Goal: Transaction & Acquisition: Purchase product/service

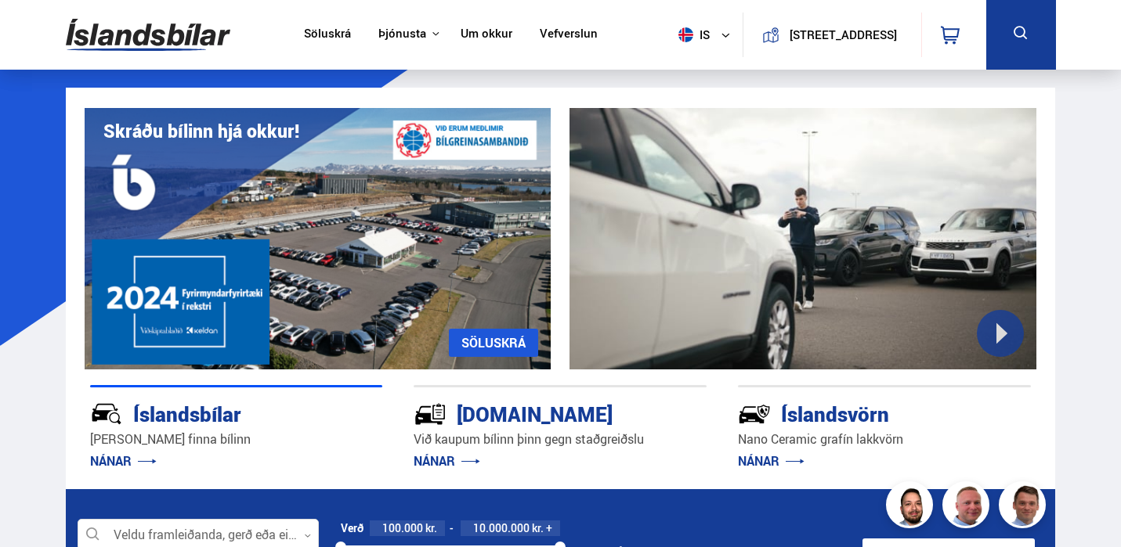
click at [314, 37] on link "Söluskrá" at bounding box center [327, 35] width 47 height 16
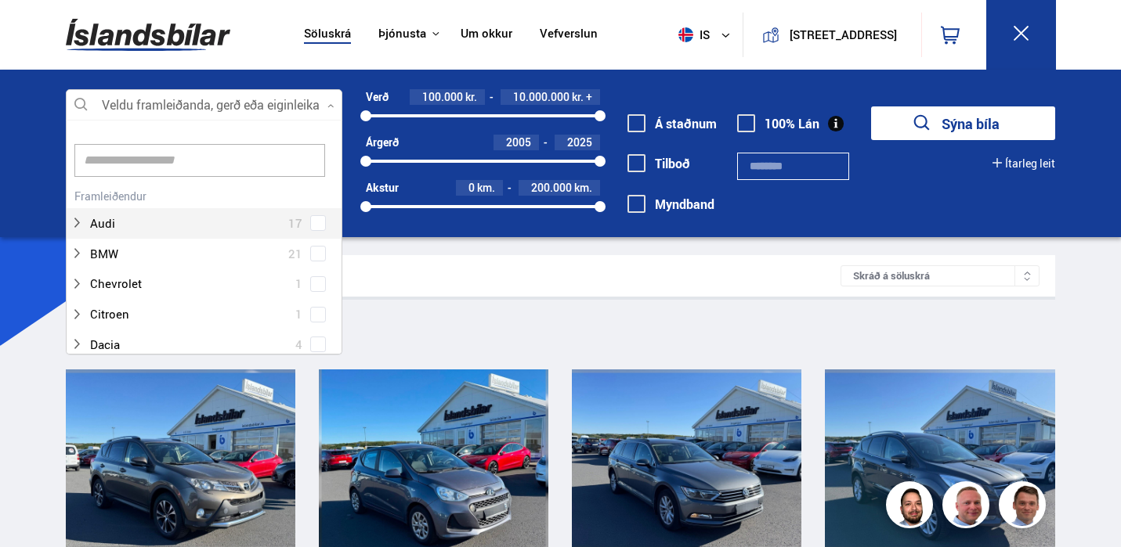
click at [278, 105] on div at bounding box center [204, 105] width 277 height 31
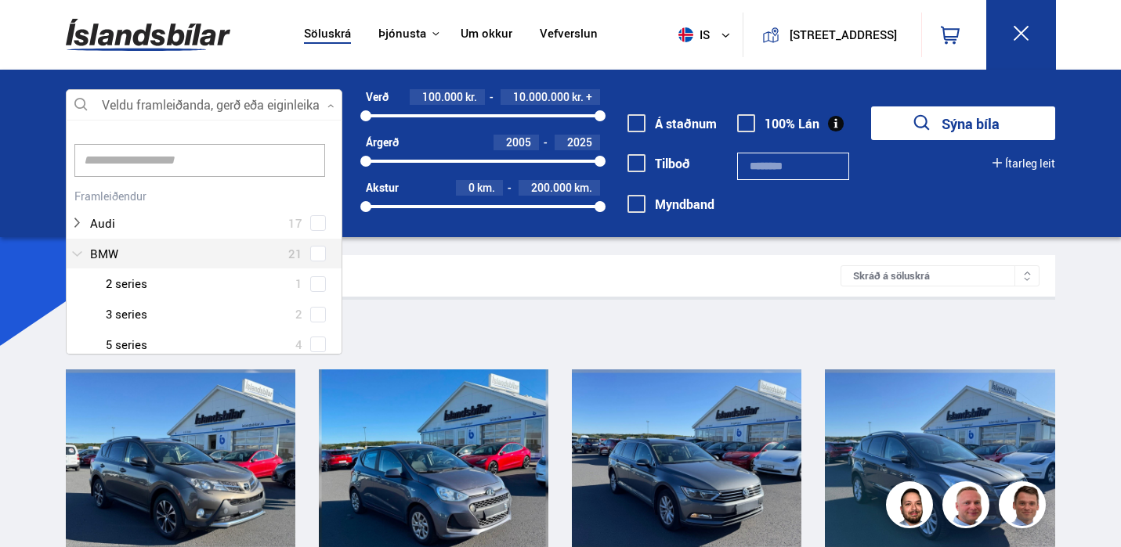
click at [99, 256] on div at bounding box center [188, 254] width 237 height 23
click at [81, 330] on div "BMW 5 series 4" at bounding box center [205, 345] width 276 height 31
click at [339, 136] on div "Hreinsa valið Audi 17 BMW 21 BMW 2 series 1 BMW 3 series 2 BMW 5 series 4 BMW i…" at bounding box center [204, 237] width 277 height 235
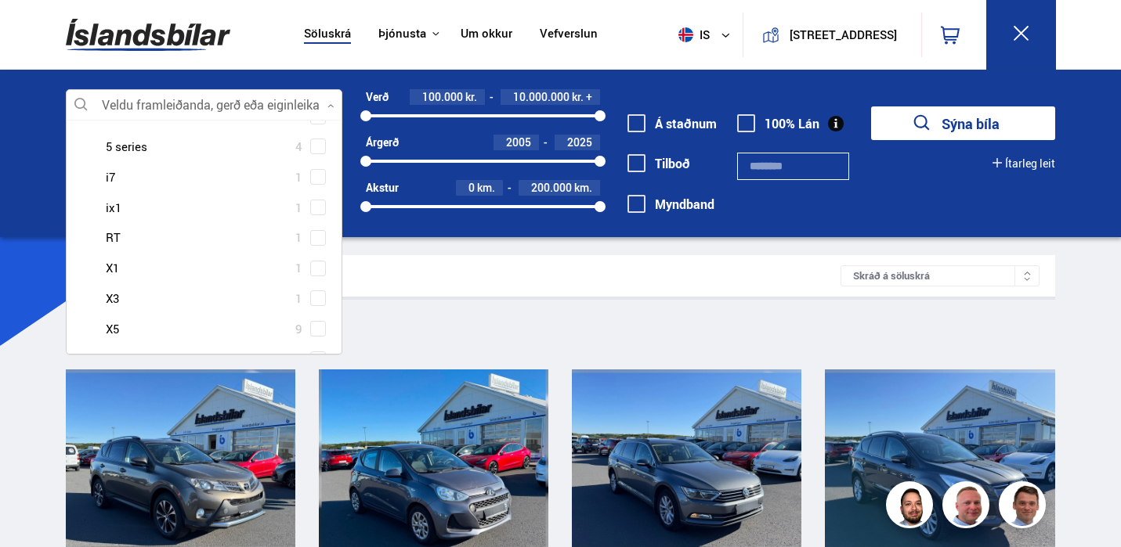
scroll to position [231, 0]
click at [139, 176] on div at bounding box center [220, 175] width 237 height 23
click at [111, 176] on div at bounding box center [220, 175] width 237 height 23
click at [113, 172] on div at bounding box center [220, 175] width 237 height 23
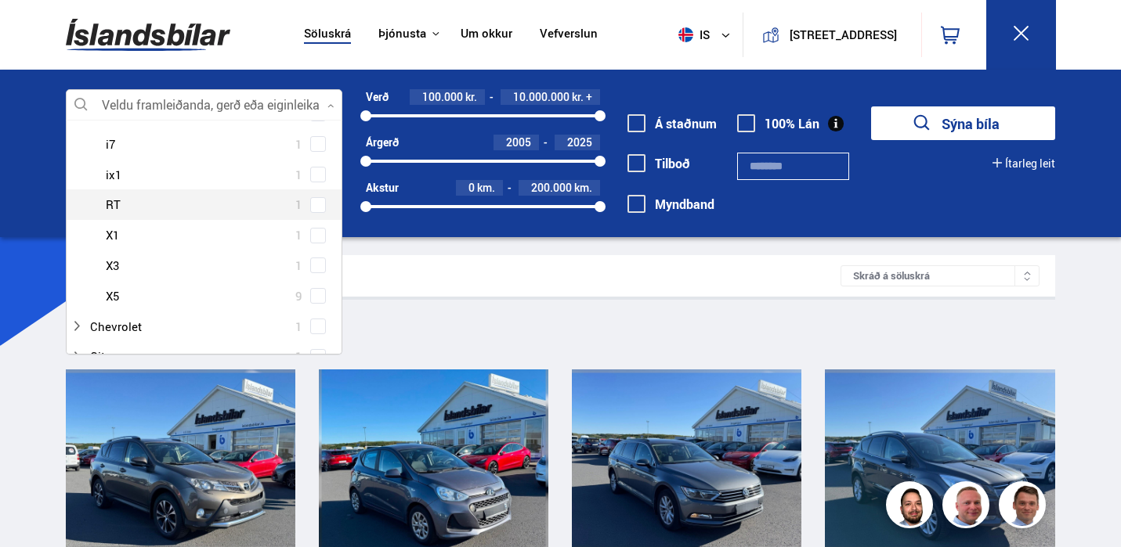
click at [2, 223] on div "Veldu framleiðanda, gerð eða eiginleika 0 Hreinsa valið Audi 17 BMW 21 BMW 2 se…" at bounding box center [560, 154] width 1121 height 168
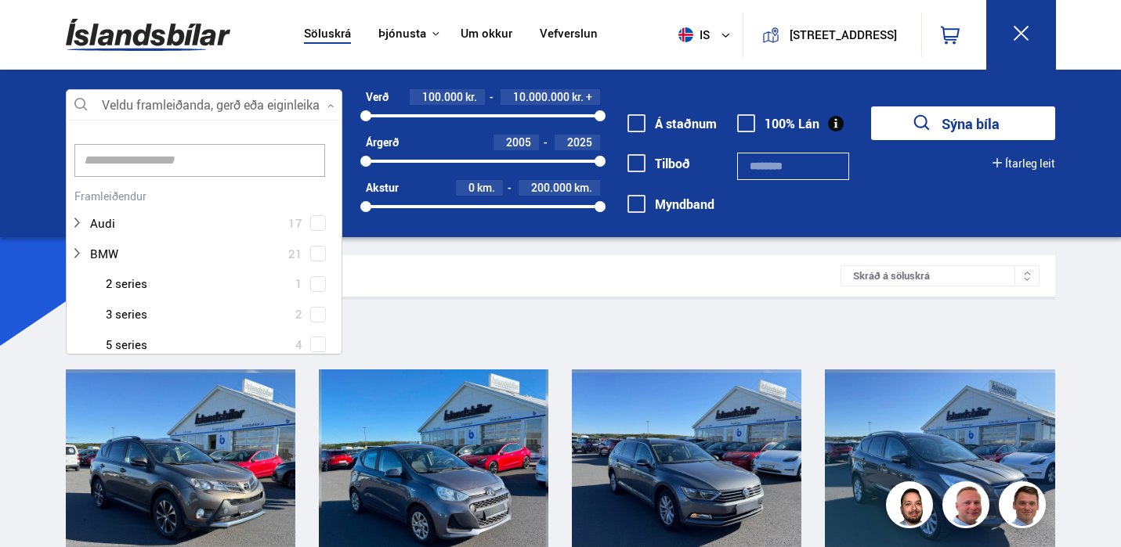
click at [183, 94] on div at bounding box center [204, 105] width 277 height 31
click at [111, 254] on div at bounding box center [188, 254] width 237 height 23
click at [330, 323] on div "BMW 3 series 2" at bounding box center [205, 314] width 276 height 31
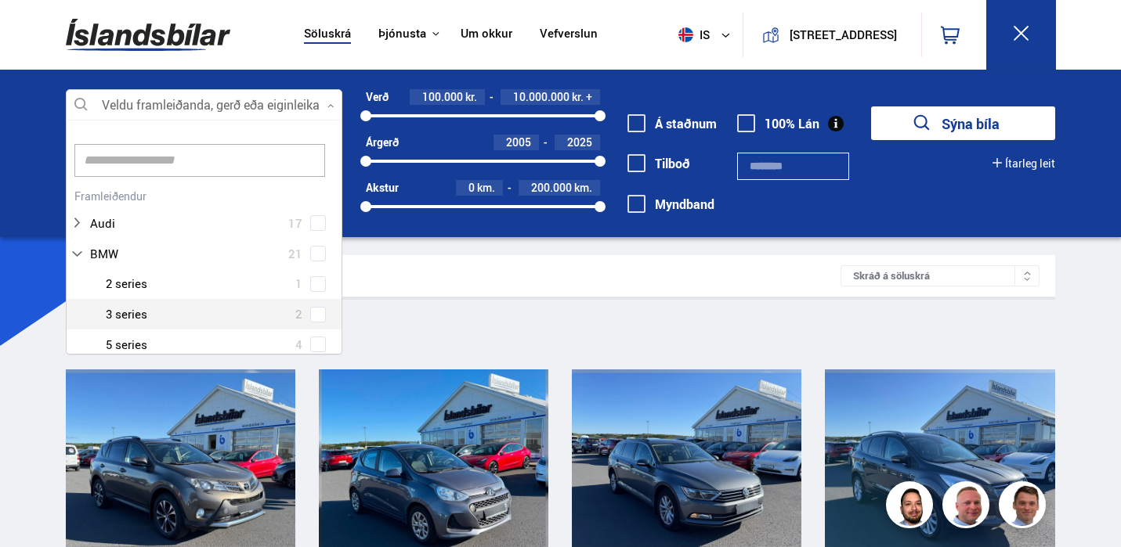
click at [219, 334] on div at bounding box center [220, 345] width 237 height 23
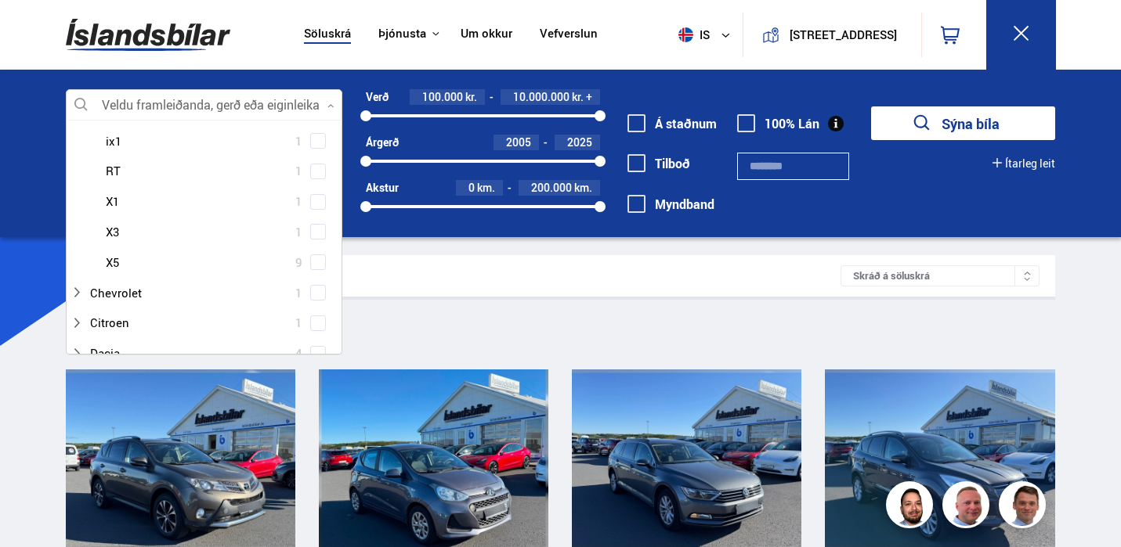
scroll to position [265, 0]
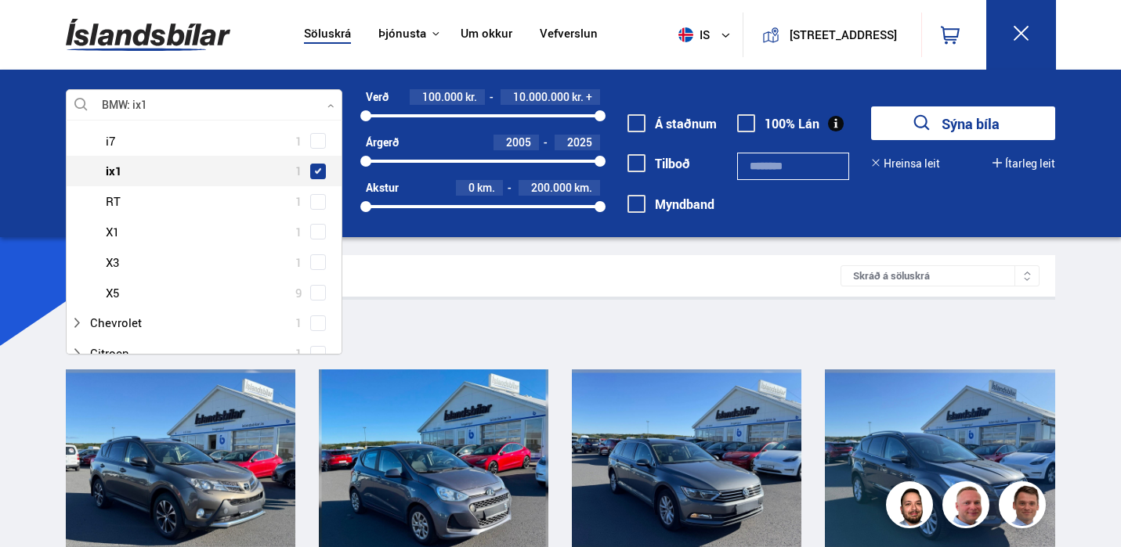
click at [319, 143] on div "BMW 2 series 1 BMW 3 series 2 BMW 5 series 4 BMW i7 1 BMW ix1 1 BMW RT 1 BMW X1…" at bounding box center [205, 170] width 276 height 273
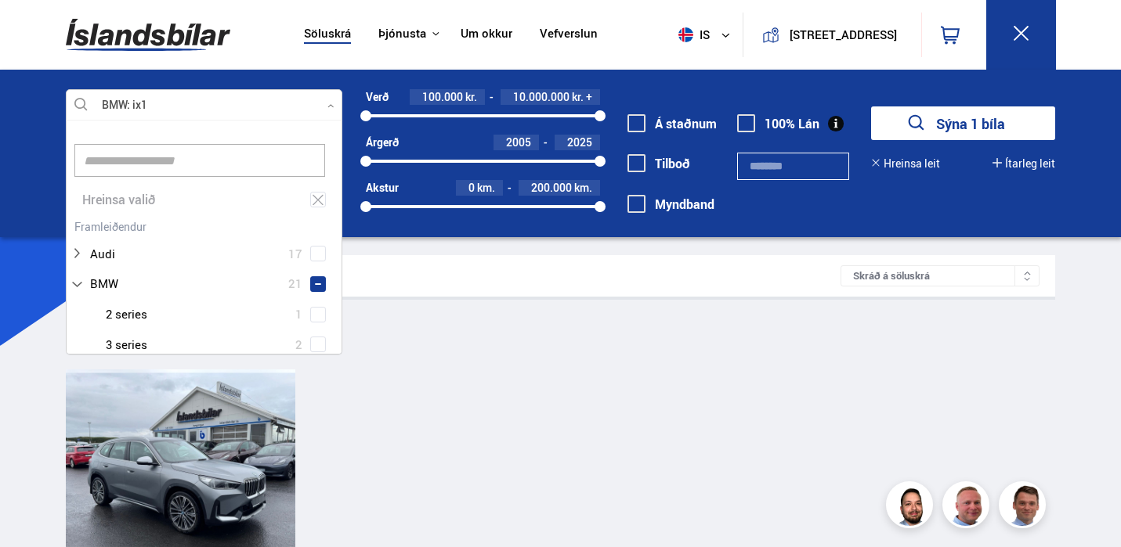
click at [426, 363] on div "Leitarniðurstöður 1 bílar Skráð á [GEOGRAPHIC_DATA] Sía BMW ix1 BMW ix1 XDRIVE3…" at bounding box center [560, 486] width 1014 height 462
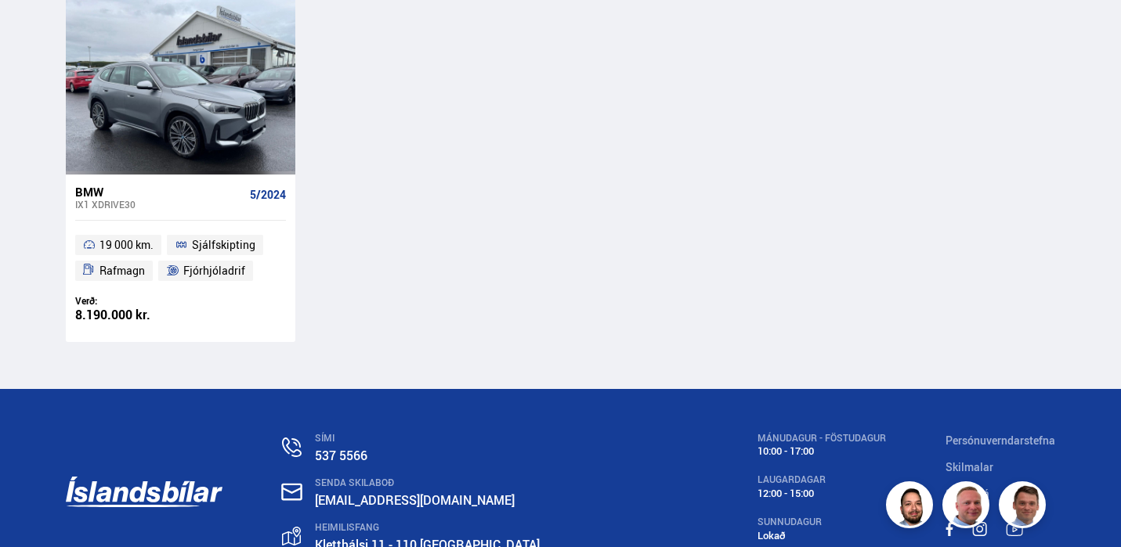
scroll to position [377, 0]
